Goal: Obtain resource: Download file/media

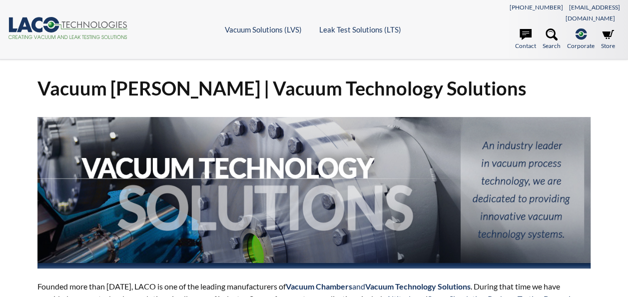
select select "Language Translate Widget"
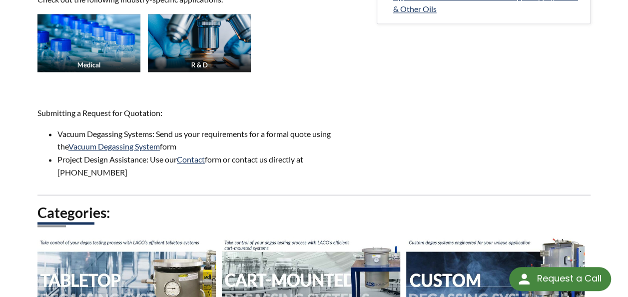
scroll to position [650, 0]
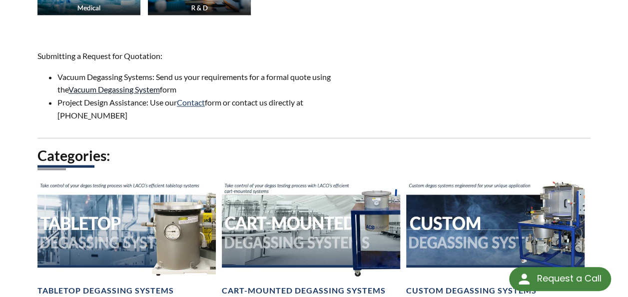
click at [102, 84] on link "Vacuum Degassing System" at bounding box center [113, 88] width 91 height 9
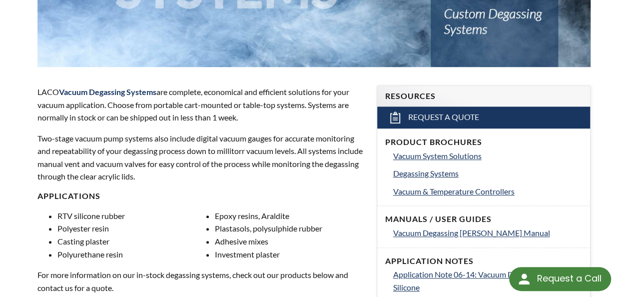
scroll to position [300, 0]
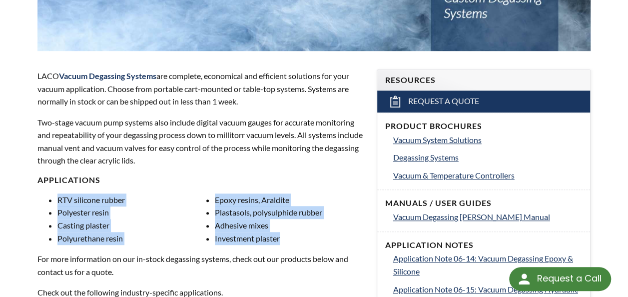
drag, startPoint x: 57, startPoint y: 189, endPoint x: 283, endPoint y: 232, distance: 230.5
click at [283, 232] on ul "RTV silicone rubber Polyester resin Casting plaster Polyurethane resin Epoxy re…" at bounding box center [200, 218] width 327 height 51
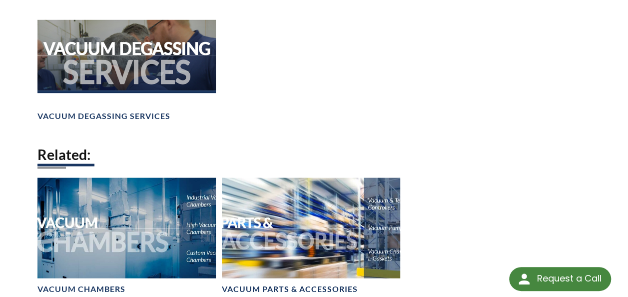
scroll to position [892, 0]
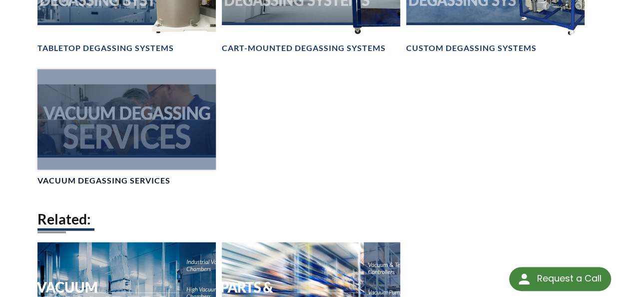
click at [106, 175] on h4 "Vacuum Degassing Services" at bounding box center [103, 180] width 133 height 10
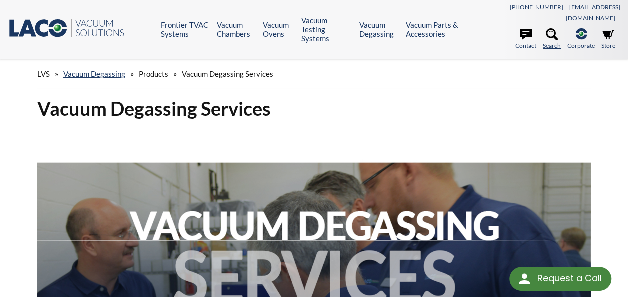
click at [549, 28] on icon at bounding box center [552, 34] width 12 height 12
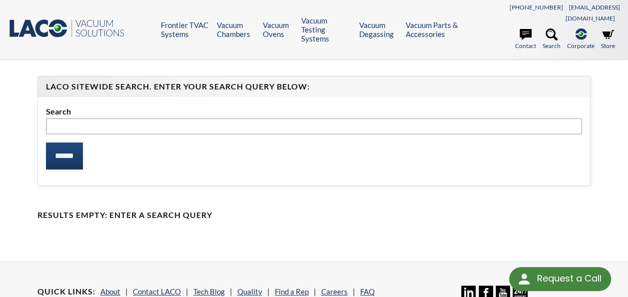
click at [55, 118] on input "text" at bounding box center [314, 126] width 536 height 17
type input "**********"
click at [79, 142] on input "******" at bounding box center [64, 155] width 37 height 27
click at [65, 145] on input "******" at bounding box center [64, 155] width 37 height 27
click at [68, 118] on input "**********" at bounding box center [314, 126] width 536 height 17
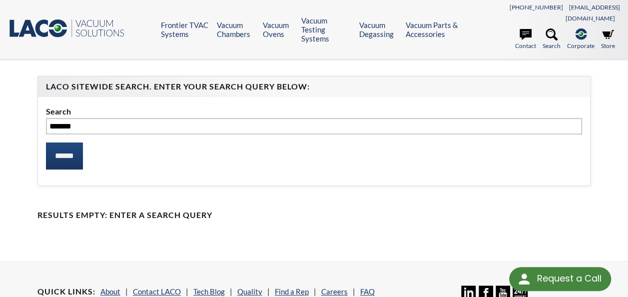
type input "*******"
click at [46, 142] on input "******" at bounding box center [64, 155] width 37 height 27
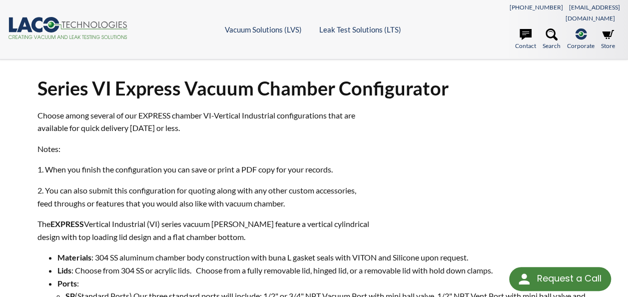
select select "Language Translate Widget"
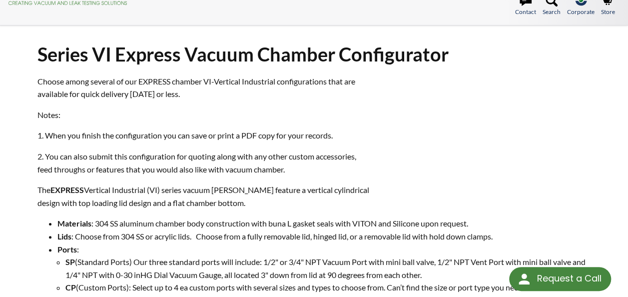
scroll to position [50, 0]
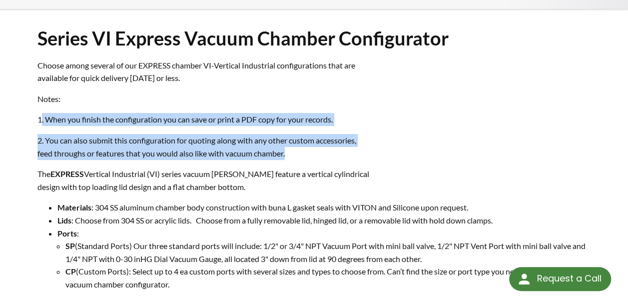
drag, startPoint x: 40, startPoint y: 106, endPoint x: 297, endPoint y: 142, distance: 259.3
click at [297, 142] on div "Choose among several of our EXPRESS chamber VI-Vertical Industrial configuratio…" at bounding box center [313, 175] width 553 height 232
drag, startPoint x: 297, startPoint y: 142, endPoint x: 273, endPoint y: 142, distance: 24.0
click at [270, 142] on p "2. You can also submit this configuration for quoting along with any other cust…" at bounding box center [204, 146] width 335 height 25
click at [292, 142] on p "2. You can also submit this configuration for quoting along with any other cust…" at bounding box center [204, 146] width 335 height 25
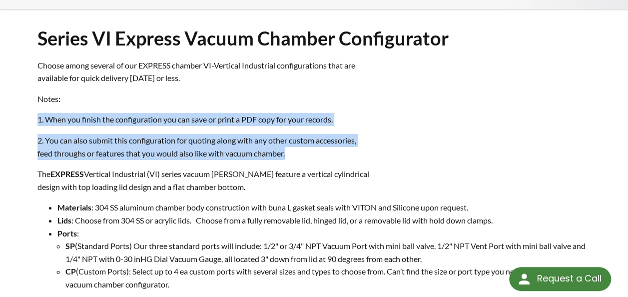
drag, startPoint x: 291, startPoint y: 142, endPoint x: 34, endPoint y: 113, distance: 258.1
click at [34, 113] on div "Series VI Express Vacuum Chamber Configurator Choose among several of our EXPRE…" at bounding box center [313, 230] width 565 height 408
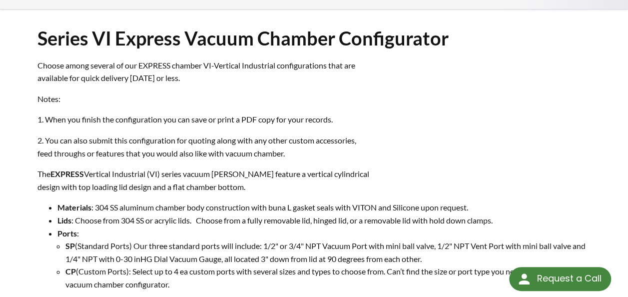
click at [65, 170] on p "The EXPRESS Vertical Industrial (VI) series vacuum chambers feature a vertical …" at bounding box center [204, 179] width 335 height 25
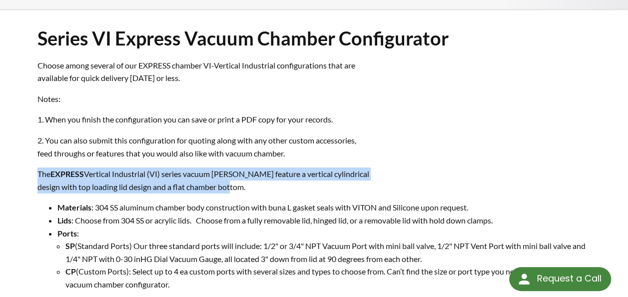
drag, startPoint x: 43, startPoint y: 162, endPoint x: 259, endPoint y: 181, distance: 216.8
click at [259, 181] on p "The EXPRESS Vertical Industrial (VI) series vacuum chambers feature a vertical …" at bounding box center [204, 179] width 335 height 25
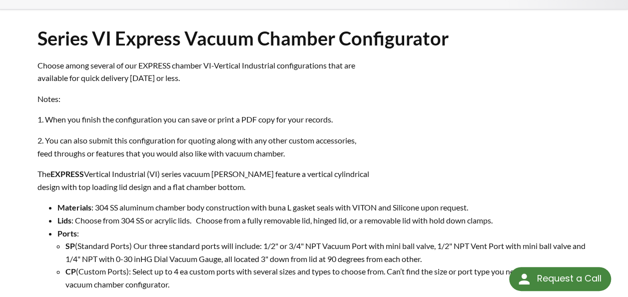
drag, startPoint x: 259, startPoint y: 181, endPoint x: 208, endPoint y: 182, distance: 50.5
click at [208, 182] on div "Choose among several of our EXPRESS chamber VI-Vertical Industrial configuratio…" at bounding box center [313, 175] width 553 height 232
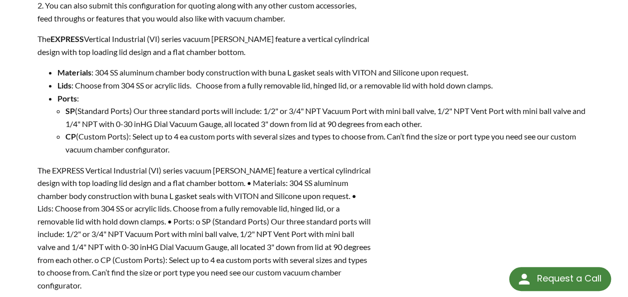
scroll to position [250, 0]
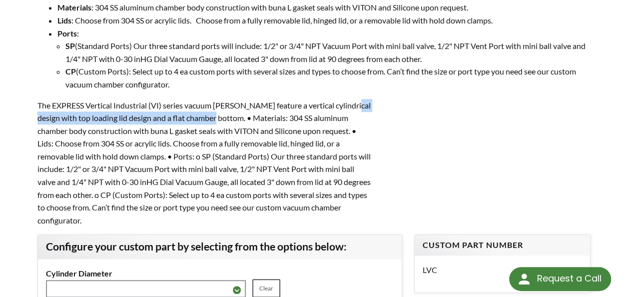
drag, startPoint x: 40, startPoint y: 105, endPoint x: 233, endPoint y: 105, distance: 192.9
click at [233, 105] on p "The EXPRESS Vertical Industrial (VI) series vacuum chambers feature a vertical …" at bounding box center [204, 163] width 335 height 128
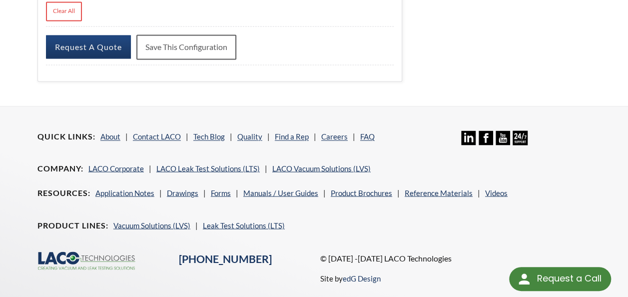
scroll to position [816, 0]
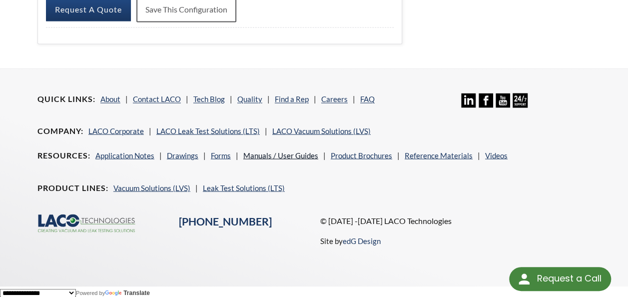
click at [294, 152] on link "Manuals / User Guides" at bounding box center [280, 154] width 75 height 9
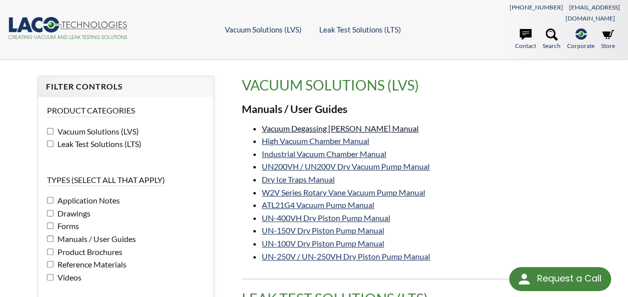
click at [313, 123] on link "Vacuum Degassing [PERSON_NAME] Manual" at bounding box center [340, 127] width 157 height 9
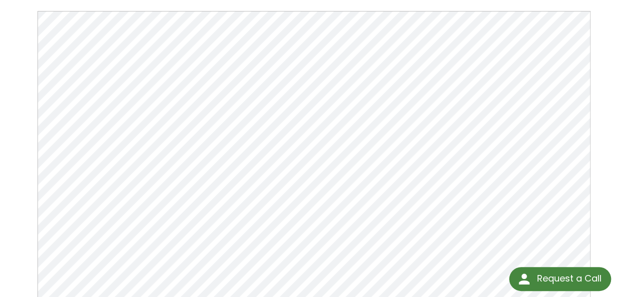
scroll to position [100, 0]
